Goal: Information Seeking & Learning: Understand process/instructions

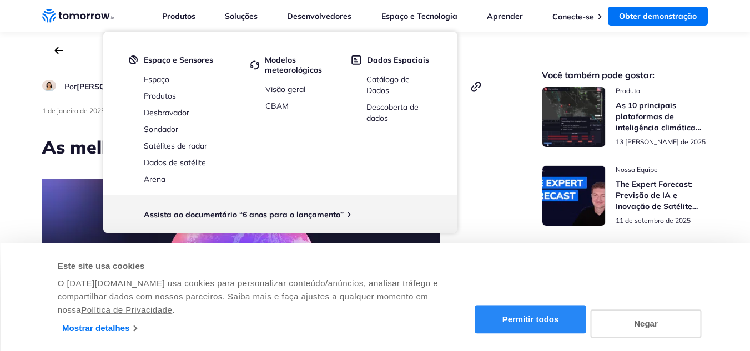
click at [537, 313] on button "Permitir todos" at bounding box center [530, 320] width 111 height 28
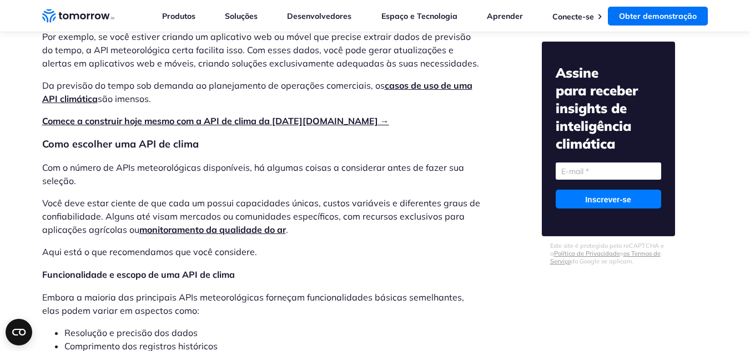
scroll to position [1535, 0]
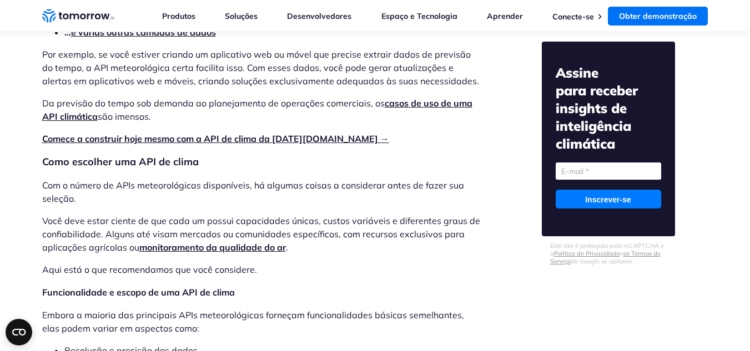
click at [292, 133] on font "Comece a construir hoje mesmo com a API de clima da [DATE][DOMAIN_NAME] →" at bounding box center [215, 138] width 347 height 11
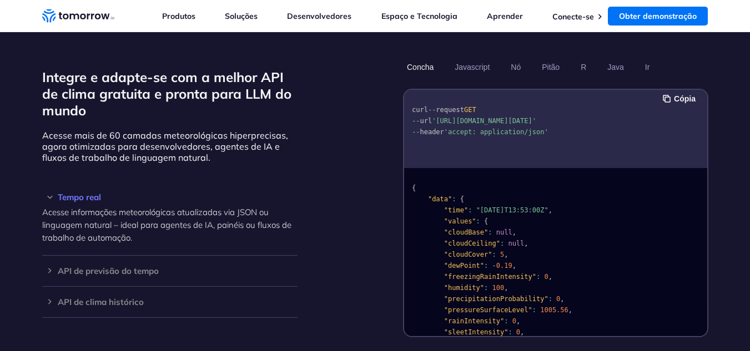
scroll to position [968, 0]
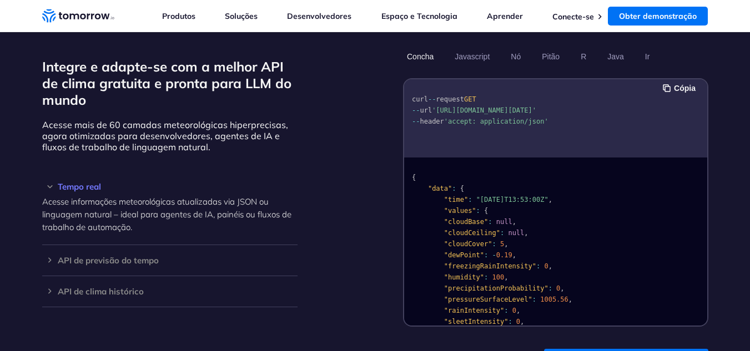
click at [466, 116] on pre "curl -- request GET -- url '[URL][DOMAIN_NAME][DATE]' -- header 'accept: applic…" at bounding box center [555, 108] width 303 height 50
click at [502, 114] on span "'[URL][DOMAIN_NAME][DATE]'" at bounding box center [484, 111] width 104 height 8
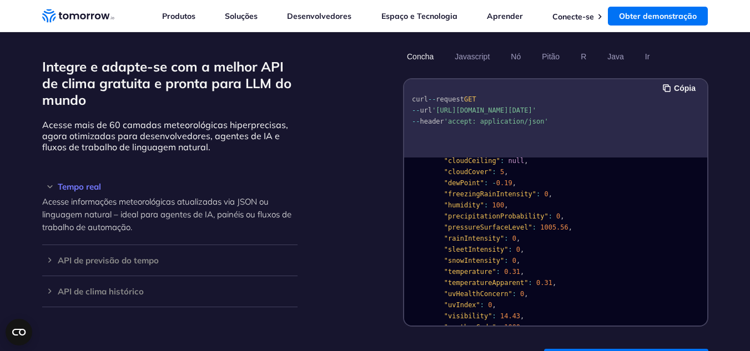
drag, startPoint x: 510, startPoint y: 119, endPoint x: 438, endPoint y: 109, distance: 72.8
click at [438, 109] on span "'https://api.tomorrow.io/v4/weather/realtime?location=toronto&apikey=XXX'" at bounding box center [484, 111] width 104 height 8
click at [701, 207] on pre "{ "data" : { "time" : "2023-02-14T13:53:00Z" , "values" : { "cloudBase" : null …" at bounding box center [555, 286] width 303 height 395
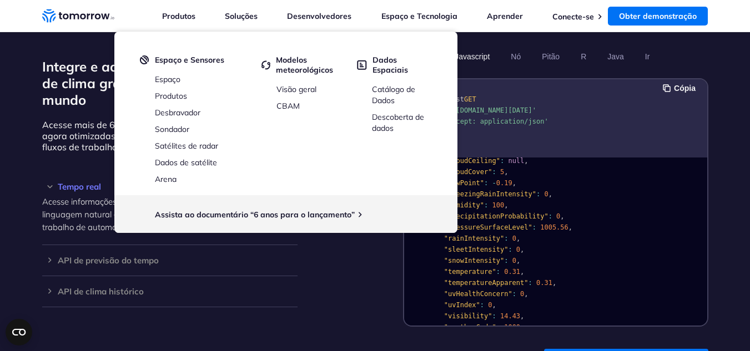
click at [484, 55] on font "Javascript" at bounding box center [471, 56] width 35 height 9
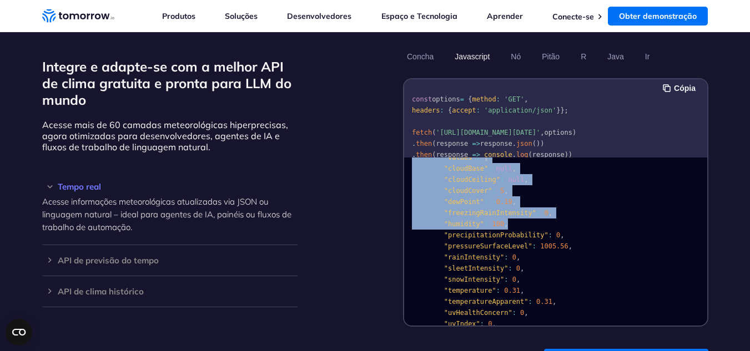
scroll to position [0, 0]
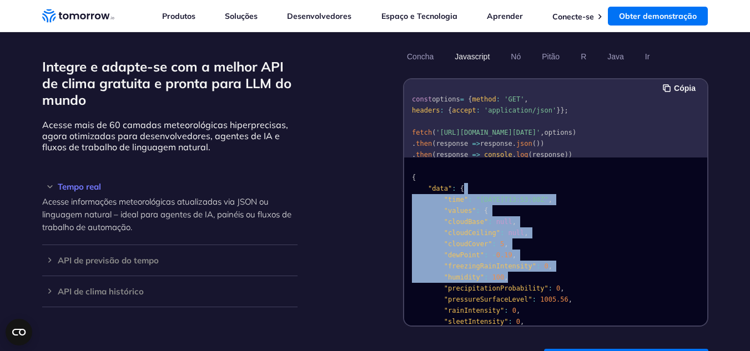
drag, startPoint x: 703, startPoint y: 203, endPoint x: 704, endPoint y: 131, distance: 71.6
click at [704, 131] on div "Cópia const options = { method : 'GET' , headers : { accept : 'application/json…" at bounding box center [555, 202] width 303 height 246
click at [737, 150] on section "Integre e adapte-se com a melhor API de clima gratuita e pronta para LLM do mun…" at bounding box center [375, 212] width 750 height 418
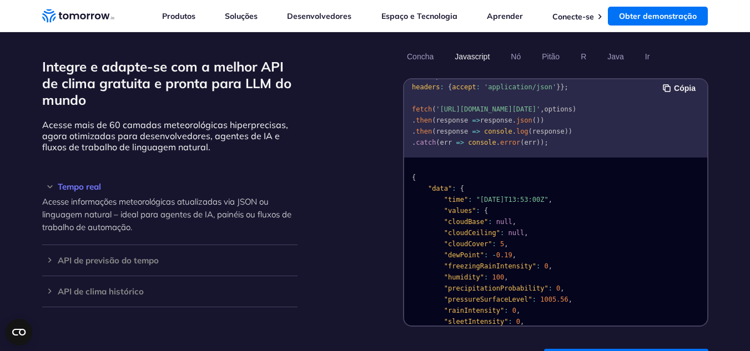
scroll to position [34, 0]
click at [671, 91] on button "Cópia" at bounding box center [681, 88] width 36 height 12
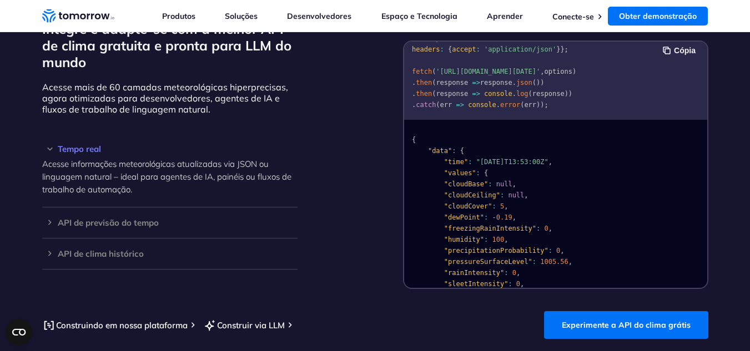
scroll to position [957, 0]
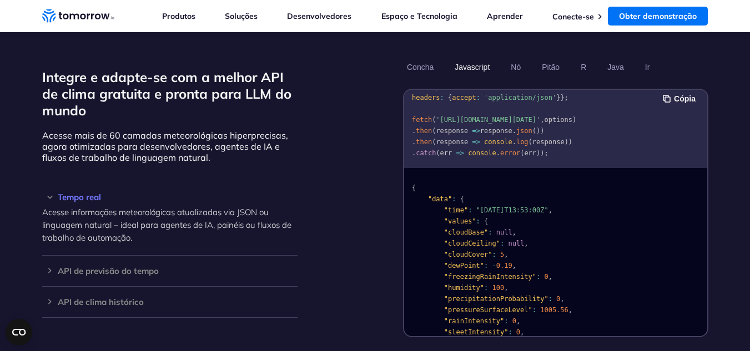
click at [705, 183] on div "{ "data" : { "time" : "2023-02-14T13:53:00Z" , "values" : { "cloudBase" : null …" at bounding box center [555, 252] width 303 height 168
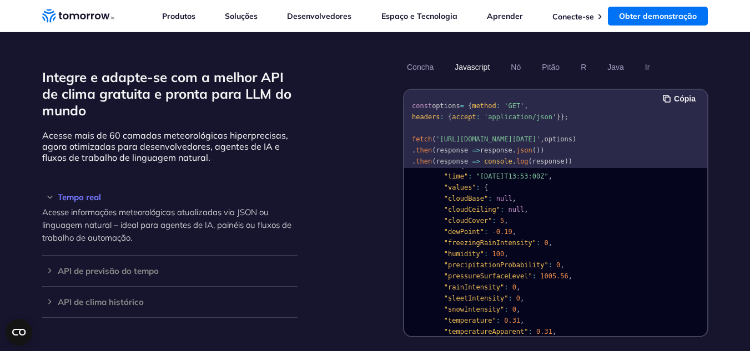
scroll to position [0, 0]
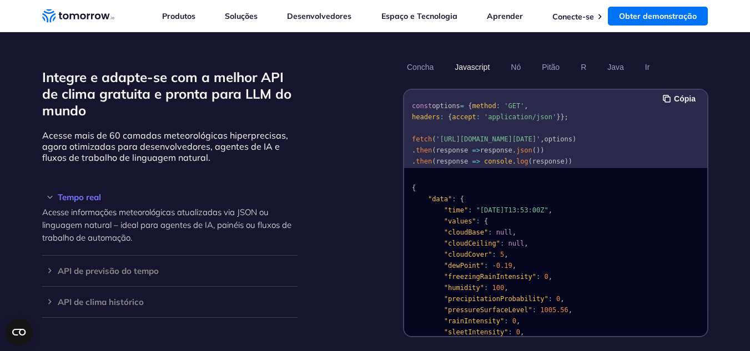
drag, startPoint x: 707, startPoint y: 138, endPoint x: 707, endPoint y: 151, distance: 12.8
click at [707, 151] on div "Cópia const options = { method : 'GET' , headers : { accept : 'application/json…" at bounding box center [555, 213] width 305 height 249
click at [692, 155] on pre "const options = { method : 'GET' , headers : { accept : 'application/json' } };…" at bounding box center [555, 136] width 303 height 95
click at [653, 14] on font "Obter demonstração" at bounding box center [658, 16] width 78 height 10
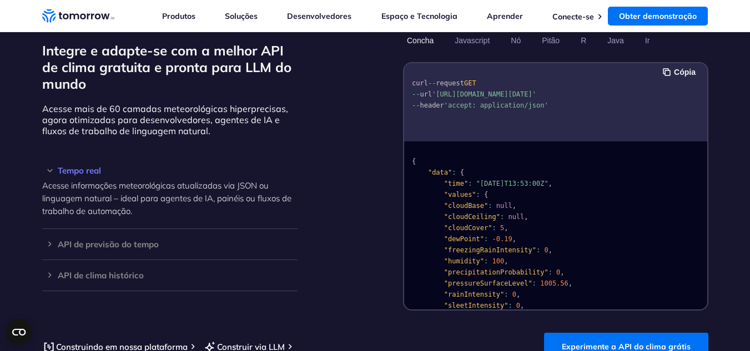
scroll to position [1009, 0]
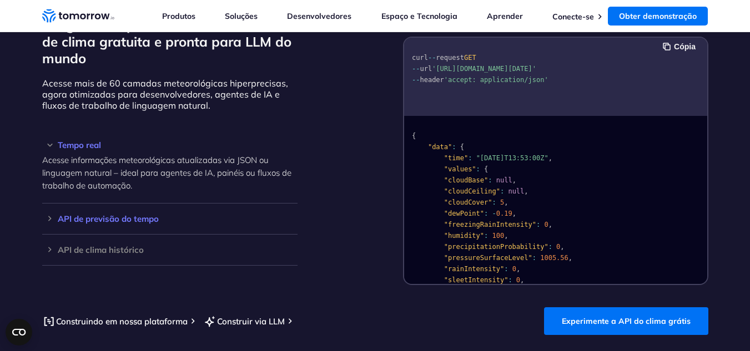
click at [114, 215] on font "API de previsão do tempo" at bounding box center [108, 219] width 101 height 11
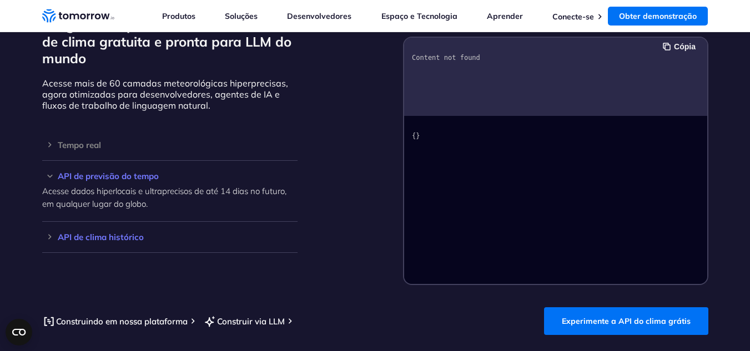
click at [108, 240] on font "API de clima histórico" at bounding box center [101, 237] width 86 height 11
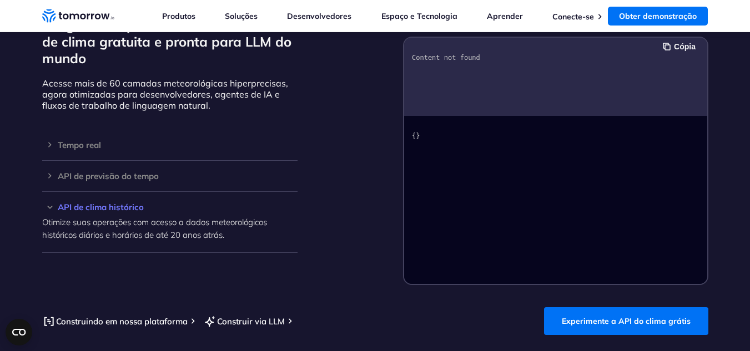
click at [173, 226] on font "Otimize suas operações com acesso a dados meteorológicos históricos diários e h…" at bounding box center [154, 228] width 225 height 23
click at [440, 60] on code "Content not found" at bounding box center [446, 58] width 68 height 8
click at [113, 149] on h3 "Tempo real" at bounding box center [169, 145] width 255 height 8
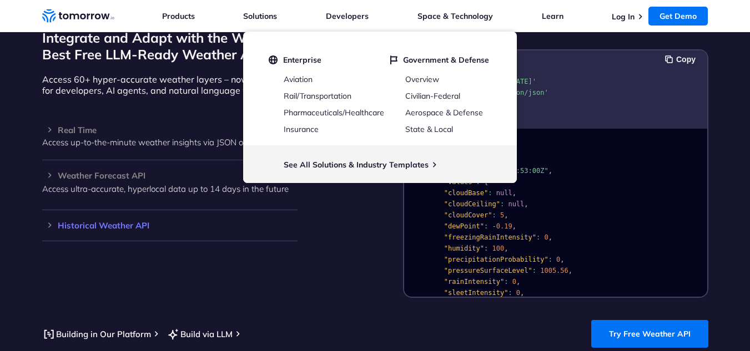
scroll to position [1009, 0]
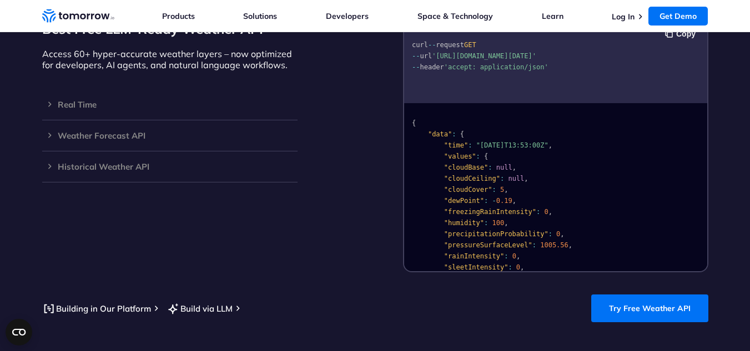
click at [262, 230] on div "Integrate and Adapt with the World’s Best Free LLM-Ready Weather API Access 60+…" at bounding box center [169, 133] width 255 height 280
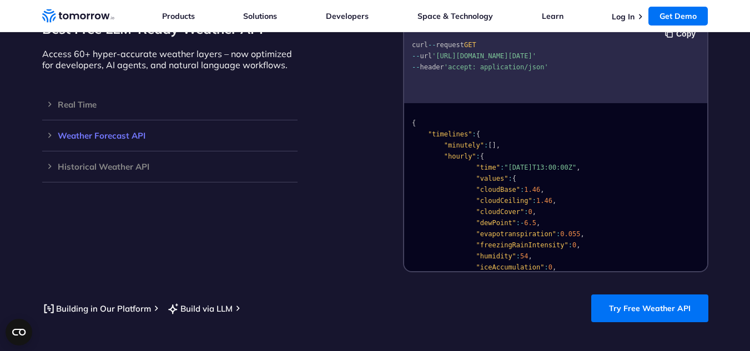
click at [87, 130] on div "Weather Forecast API Access ultra-accurate, hyperlocal data up to 14 days in th…" at bounding box center [169, 135] width 255 height 31
click at [97, 132] on h3 "Weather Forecast API" at bounding box center [169, 136] width 255 height 8
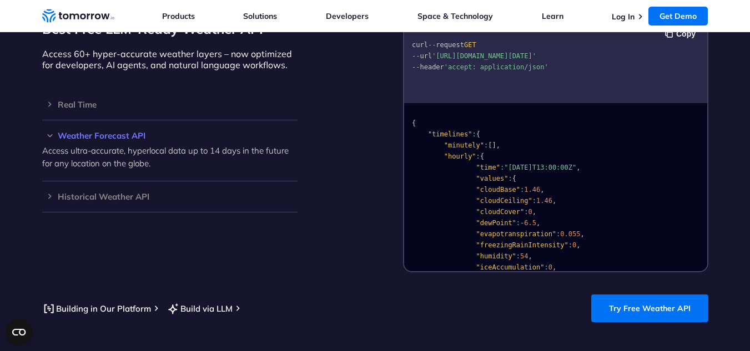
click at [375, 296] on div "Building in Our Platform Build via LLM Try Free Weather API" at bounding box center [375, 309] width 666 height 28
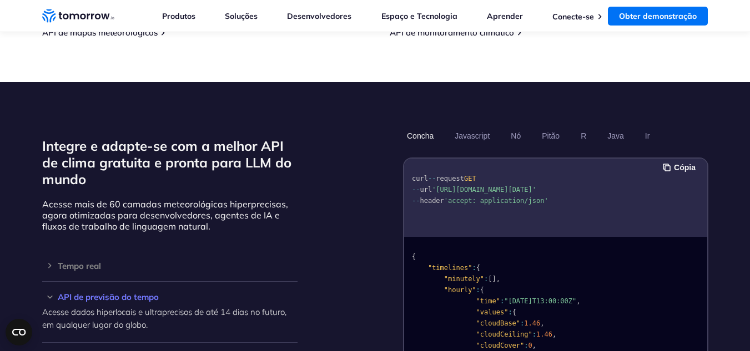
scroll to position [946, 0]
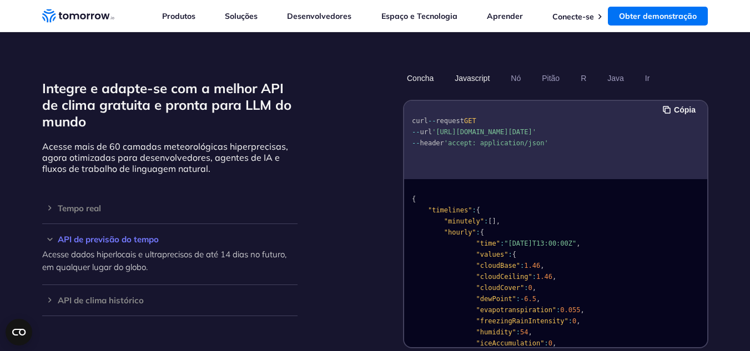
click at [463, 79] on font "Javascript" at bounding box center [471, 78] width 35 height 9
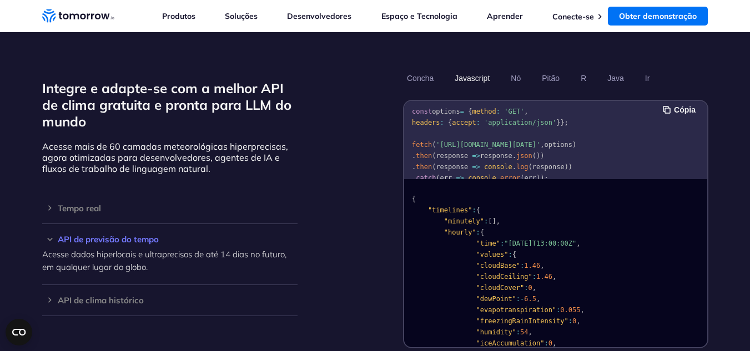
scroll to position [7, 0]
drag, startPoint x: 512, startPoint y: 158, endPoint x: 448, endPoint y: 149, distance: 64.4
click at [448, 149] on span "'https://api.tomorrow.io/v4/weather/forecast?location=newyork&apikey=XXX'" at bounding box center [488, 148] width 104 height 8
drag, startPoint x: 513, startPoint y: 155, endPoint x: 433, endPoint y: 148, distance: 80.8
click at [433, 148] on code "const options = { method : 'GET' , headers : { accept : 'application/json' } };…" at bounding box center [494, 147] width 164 height 74
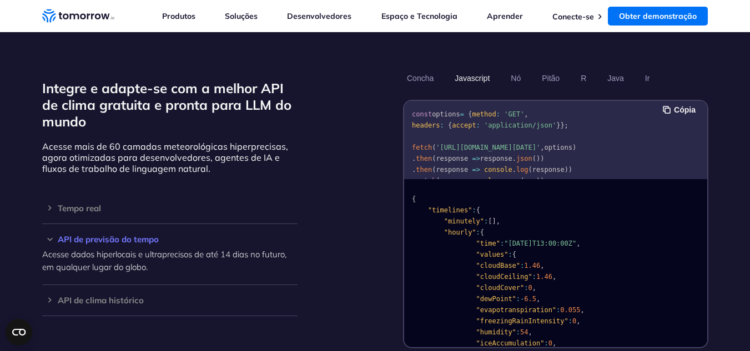
copy span "'https://api.tomorrow.io/v4/weather/forecast?location=newyork&apikey=XXX'"
click at [320, 247] on div "Integre e adapte-se com a melhor API de clima gratuita e pronta para LLM do mun…" at bounding box center [375, 209] width 666 height 280
click at [103, 304] on font "API de clima histórico" at bounding box center [101, 300] width 86 height 11
click at [113, 232] on div "API de previsão do tempo Acesse dados hiperlocais e ultraprecisos de até 14 dia…" at bounding box center [169, 254] width 255 height 61
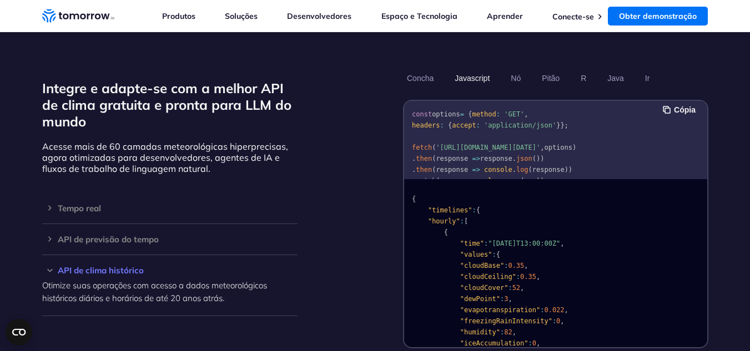
drag, startPoint x: 509, startPoint y: 157, endPoint x: 430, endPoint y: 144, distance: 80.4
click at [430, 144] on code "const options = { method : 'GET' , headers : { accept : 'application/json' } };…" at bounding box center [494, 147] width 164 height 74
click at [629, 148] on pre "const options = { method : 'GET' , headers : { accept : 'application/json' } };…" at bounding box center [555, 145] width 303 height 95
drag, startPoint x: 510, startPoint y: 158, endPoint x: 434, endPoint y: 145, distance: 76.6
click at [436, 145] on span "'https://api.tomorrow.io/v4/weather/history/recent?location=austin&apikey=XXX'" at bounding box center [488, 148] width 104 height 8
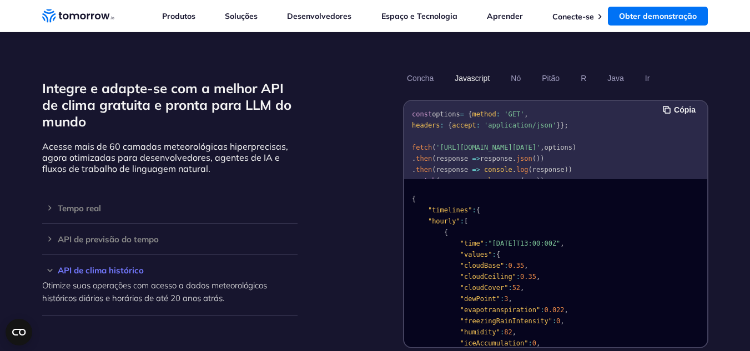
copy span "'https://api.tomorrow.io/v4/weather/history/recent?location=austin&apikey=XXX'"
